Goal: Information Seeking & Learning: Find specific fact

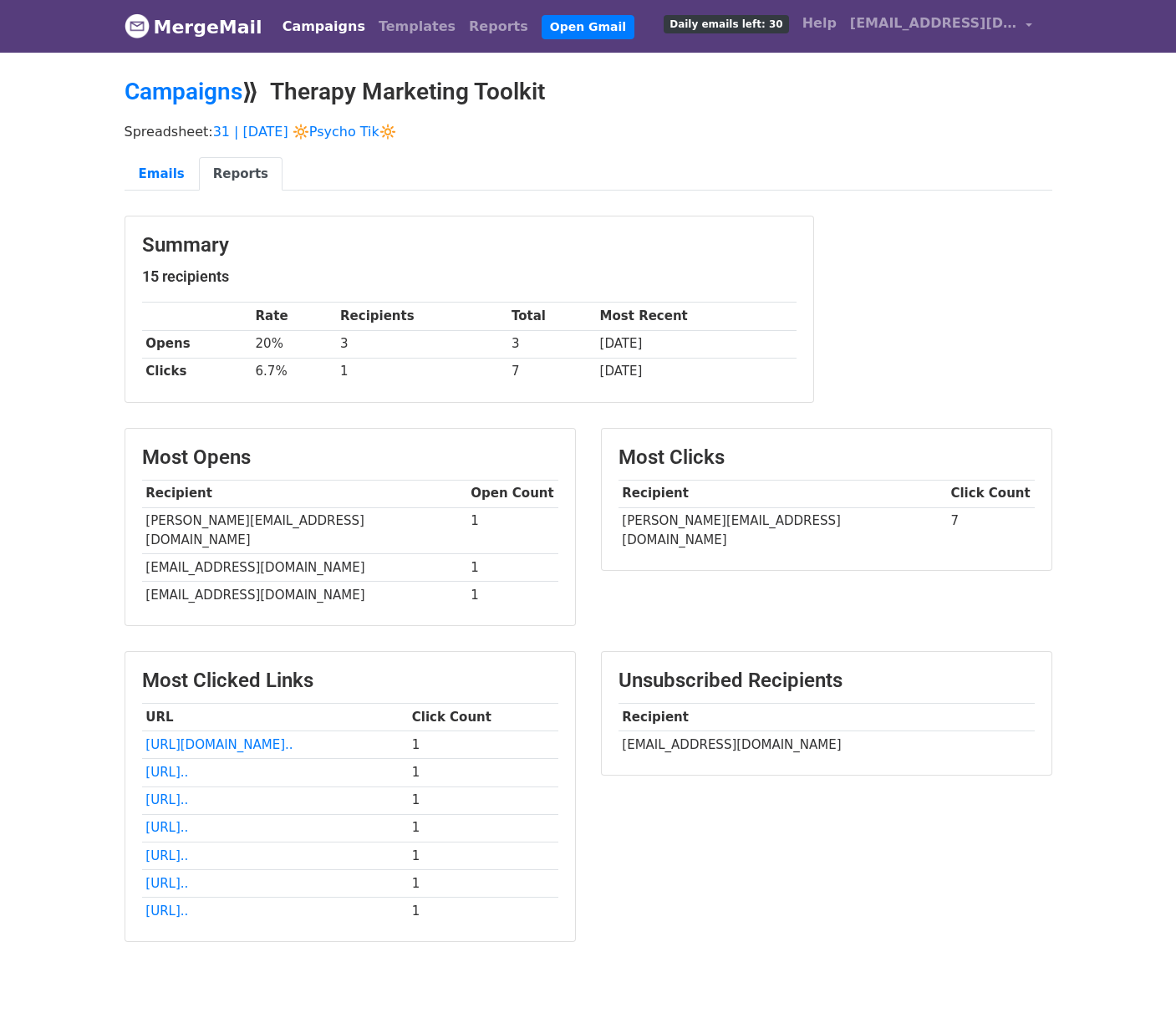
drag, startPoint x: 635, startPoint y: 735, endPoint x: 834, endPoint y: 712, distance: 200.3
click at [834, 731] on td "liz@awakening2hypnosis.com" at bounding box center [827, 745] width 416 height 27
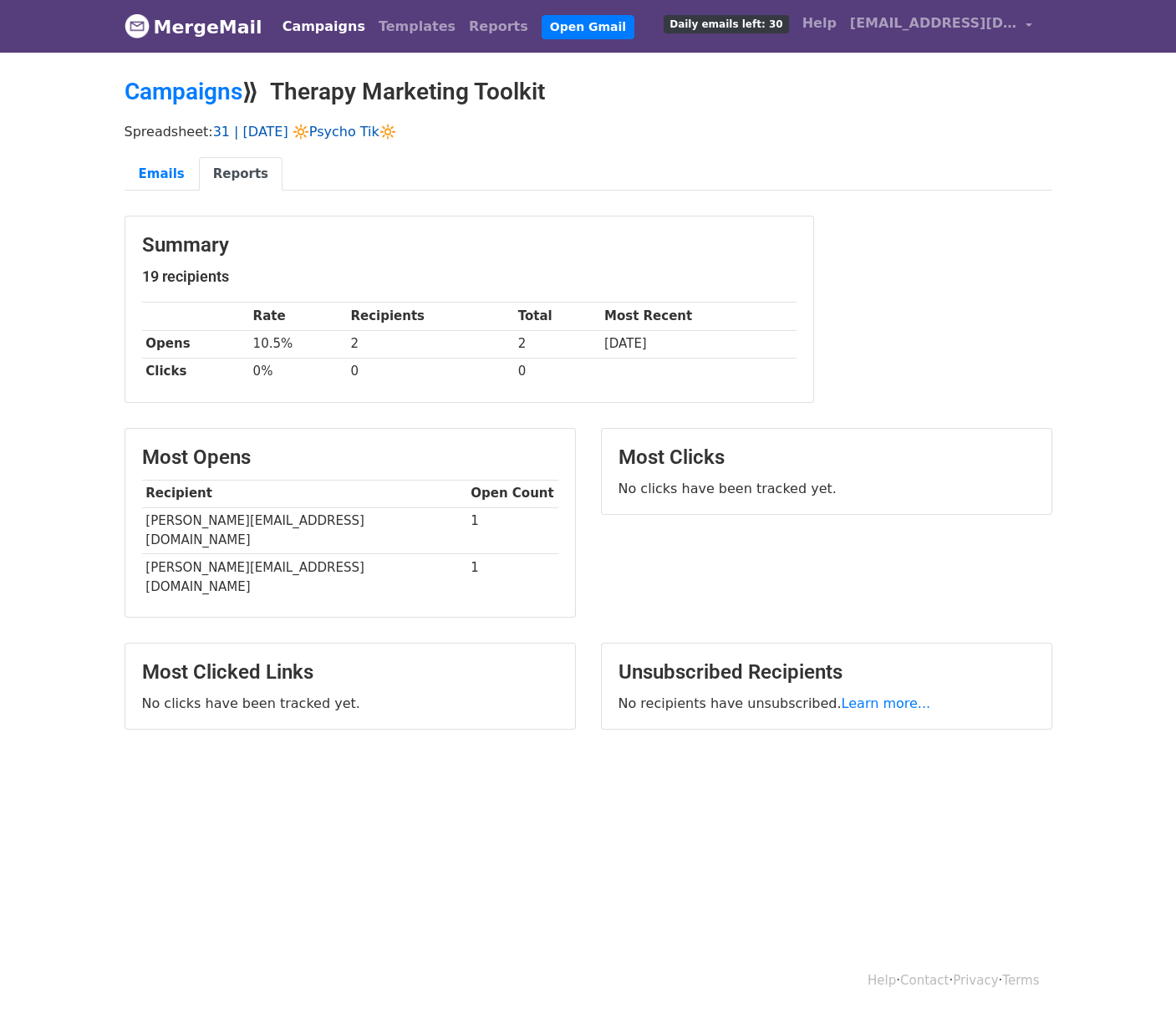
click at [257, 126] on link "31 | [DATE] 🔆Psycho Tik🔆" at bounding box center [304, 132] width 183 height 16
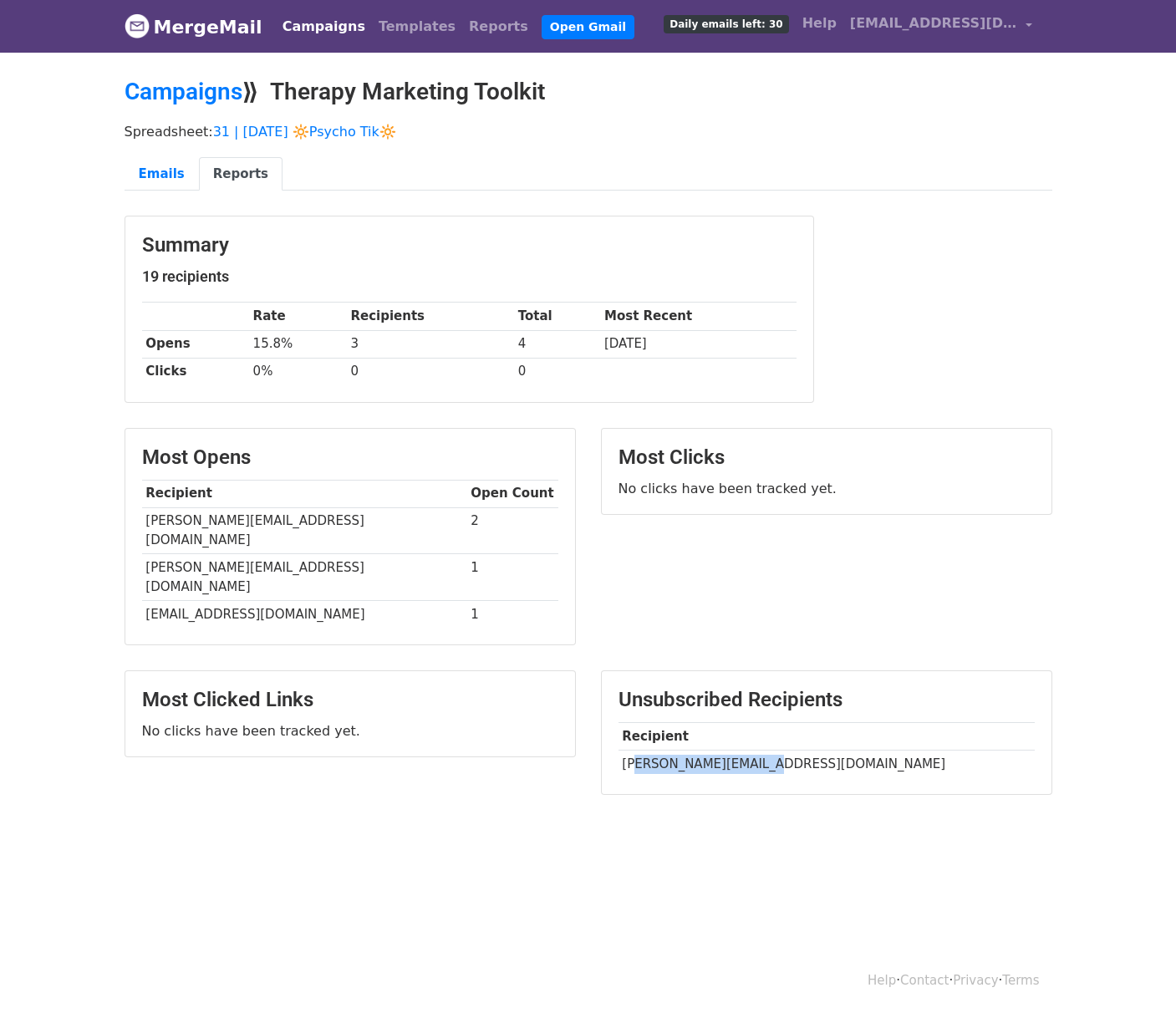
drag, startPoint x: 633, startPoint y: 728, endPoint x: 838, endPoint y: 728, distance: 205.0
click at [838, 750] on td "ann@annsmithlcswc.com" at bounding box center [827, 763] width 416 height 27
copy td "n@annsmithlcswc.com"
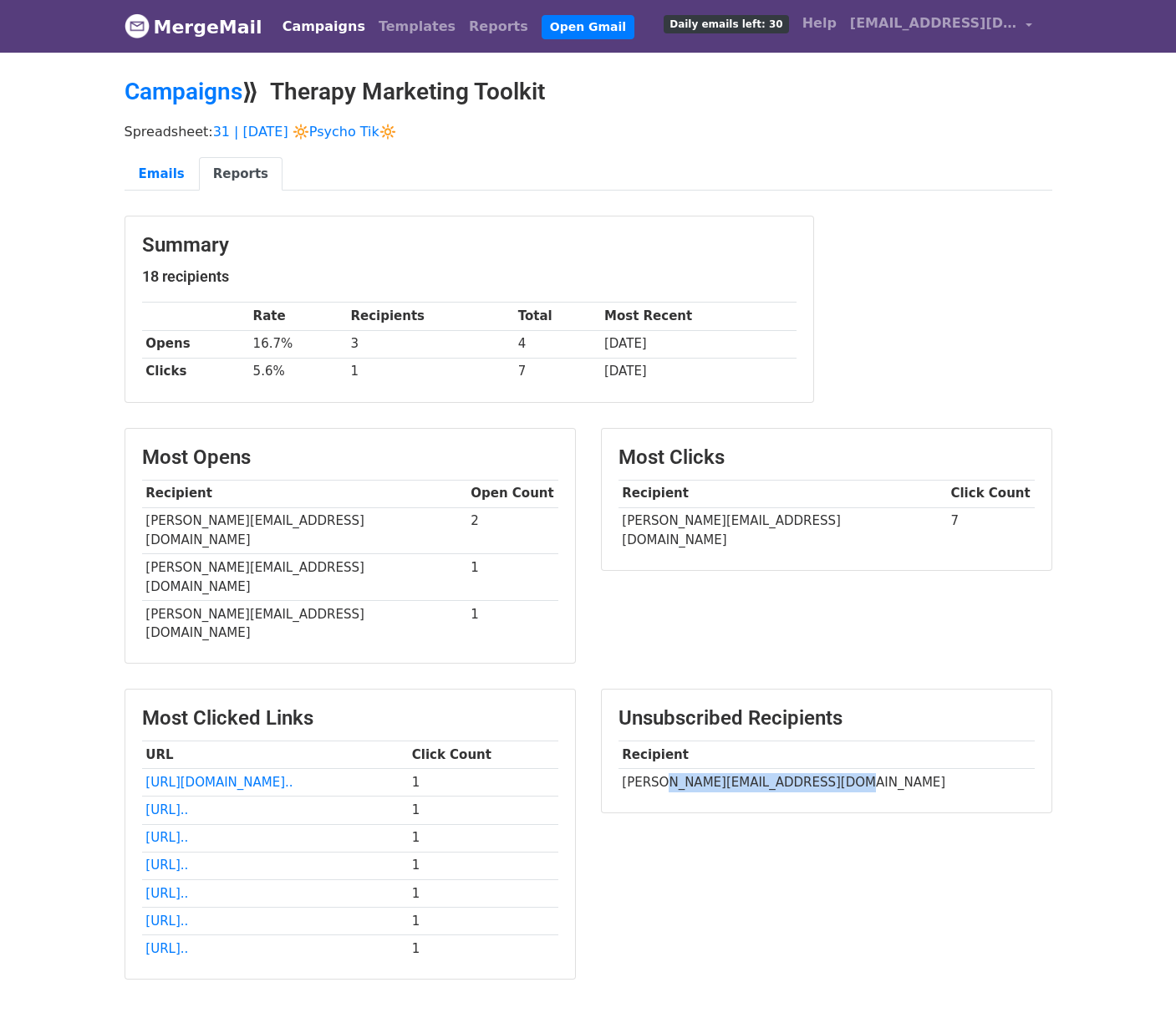
drag, startPoint x: 820, startPoint y: 721, endPoint x: 659, endPoint y: 724, distance: 161.0
click at [659, 769] on td "[PERSON_NAME][EMAIL_ADDRESS][DOMAIN_NAME]" at bounding box center [827, 782] width 416 height 27
copy td "n@[DOMAIN_NAME]"
